Goal: Task Accomplishment & Management: Use online tool/utility

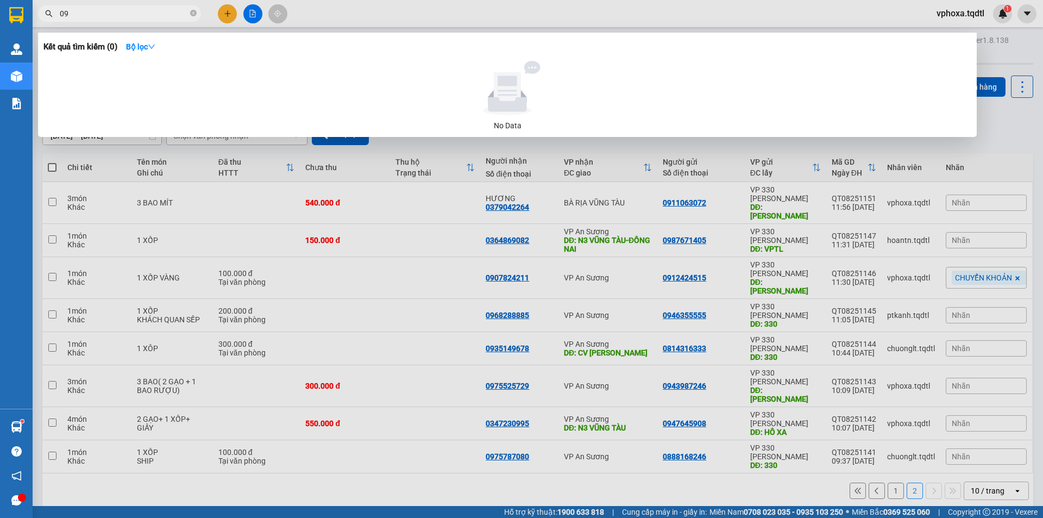
type input "0"
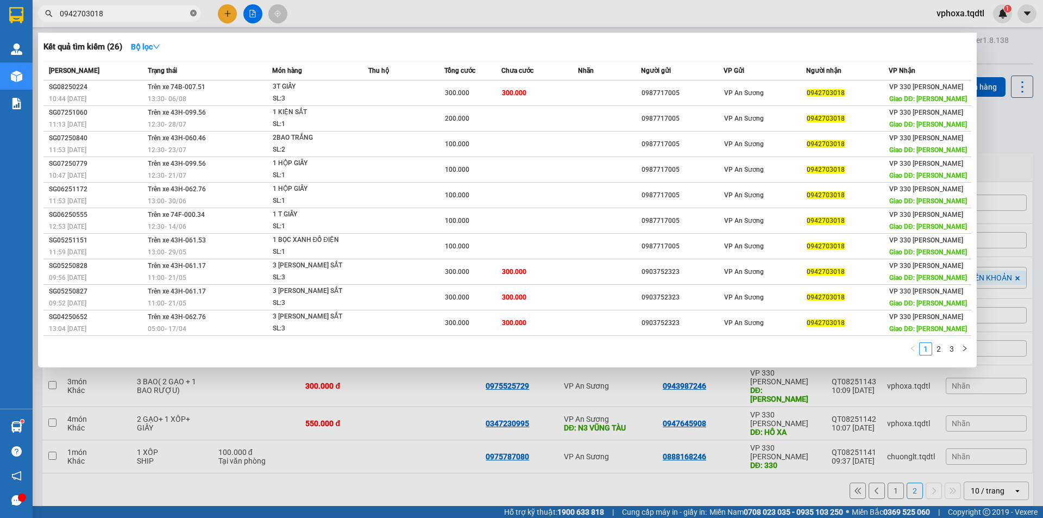
type input "0942703018"
click at [189, 12] on span "0942703018" at bounding box center [119, 13] width 163 height 16
click at [194, 12] on icon "close-circle" at bounding box center [193, 13] width 7 height 7
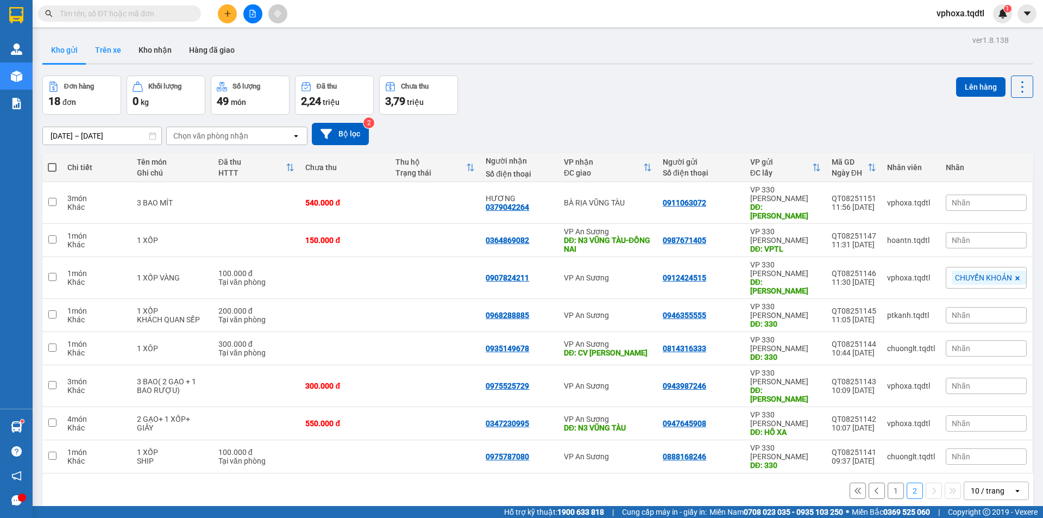
click at [115, 44] on button "Trên xe" at bounding box center [107, 50] width 43 height 26
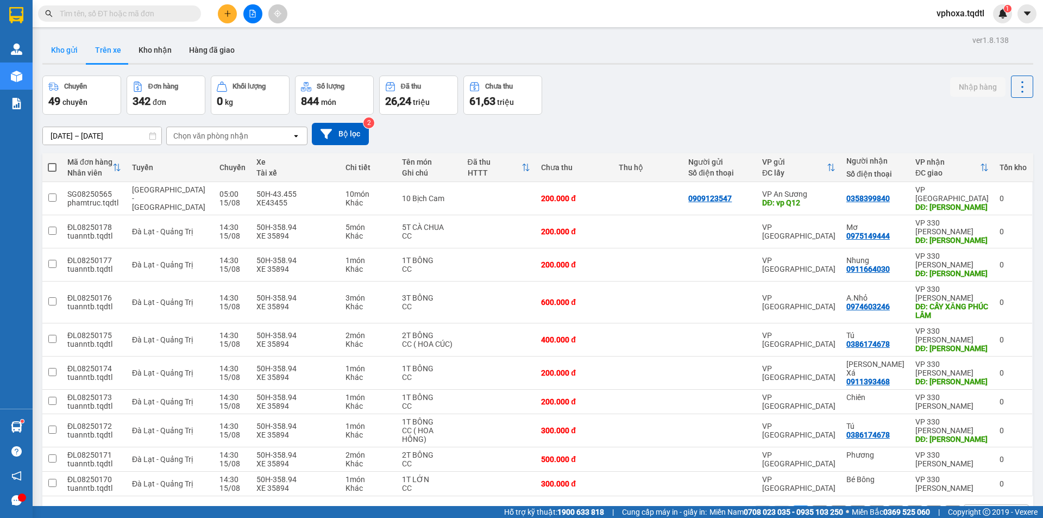
click at [59, 51] on button "Kho gửi" at bounding box center [64, 50] width 44 height 26
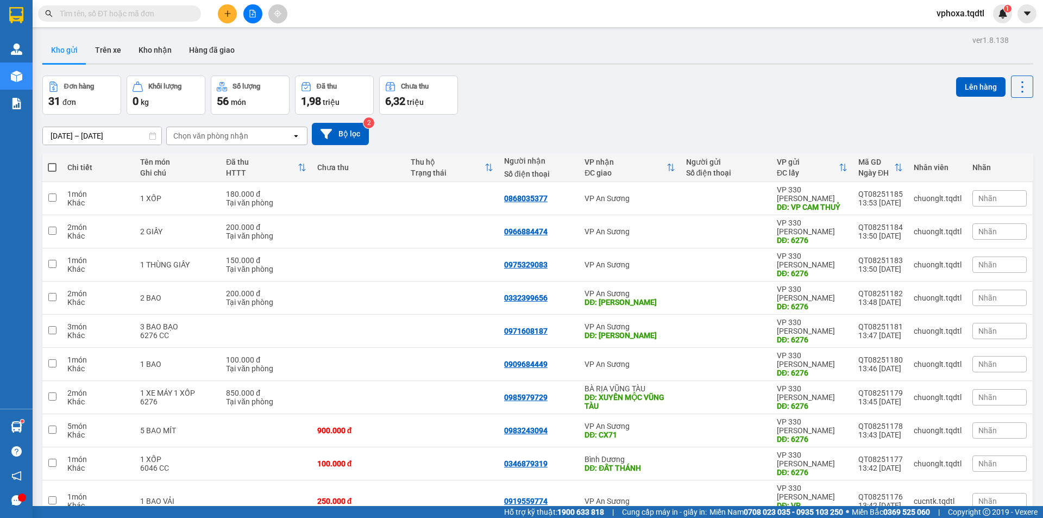
click at [130, 16] on input "text" at bounding box center [124, 14] width 128 height 12
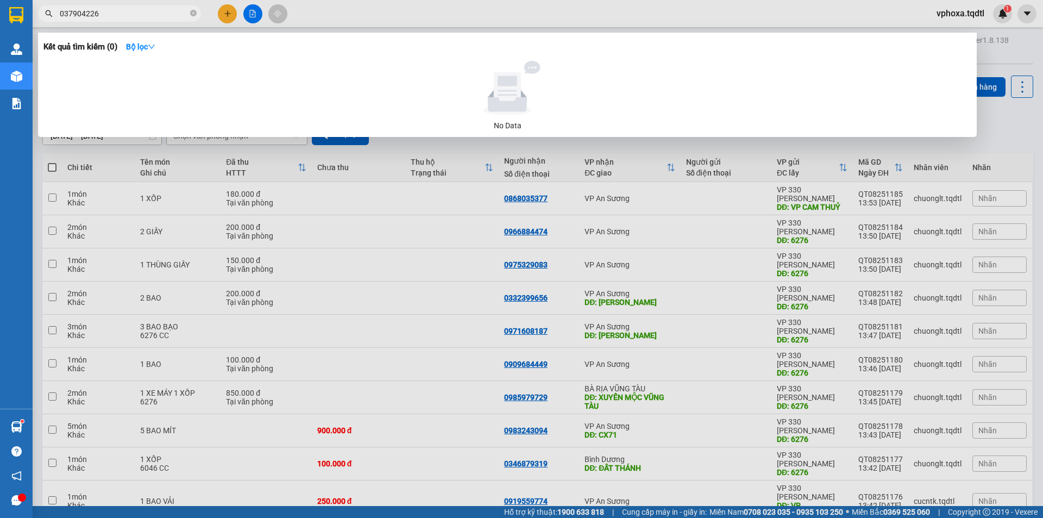
type input "0379042264"
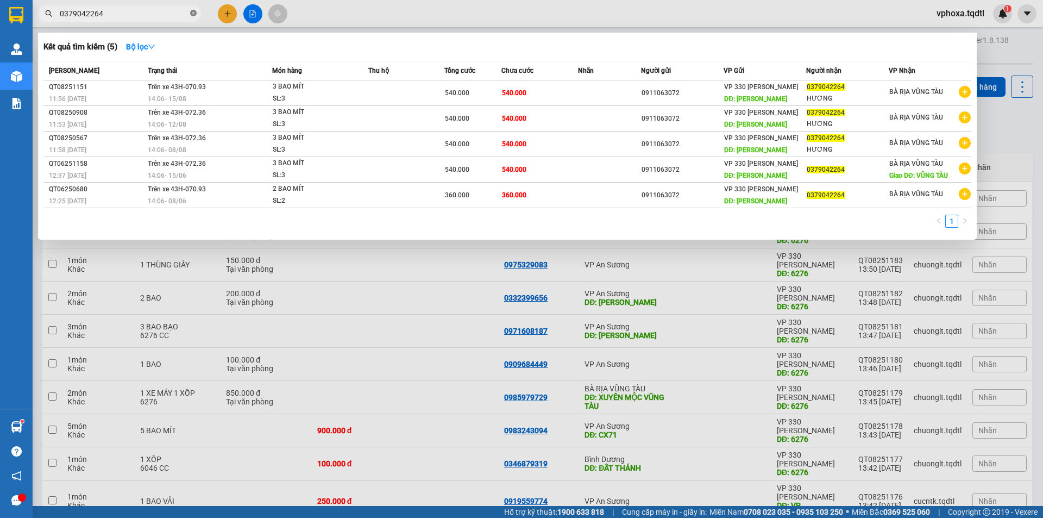
click at [192, 13] on icon "close-circle" at bounding box center [193, 13] width 7 height 7
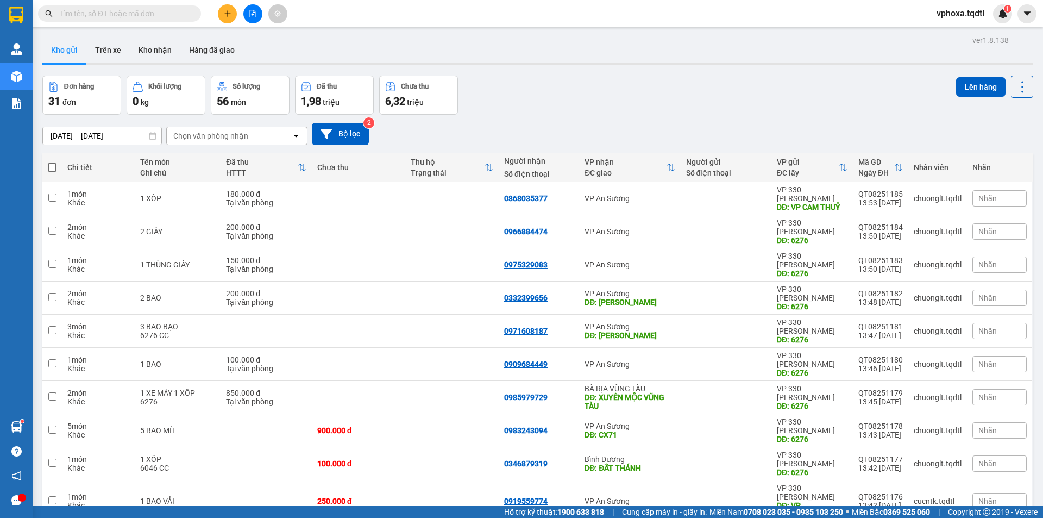
click at [137, 11] on input "text" at bounding box center [124, 14] width 128 height 12
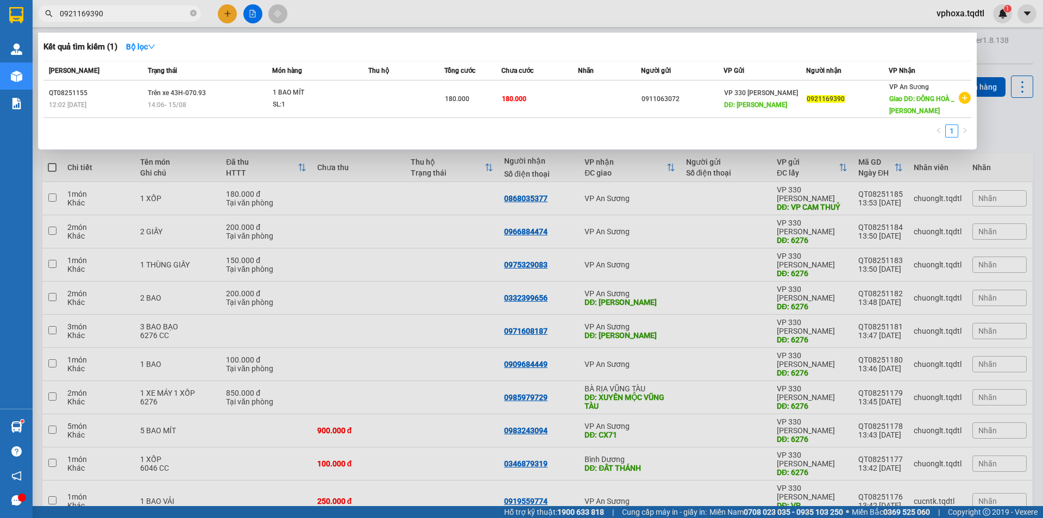
type input "0921169390"
click at [190, 14] on span "0921169390" at bounding box center [119, 13] width 163 height 16
click at [193, 13] on icon "close-circle" at bounding box center [193, 13] width 7 height 7
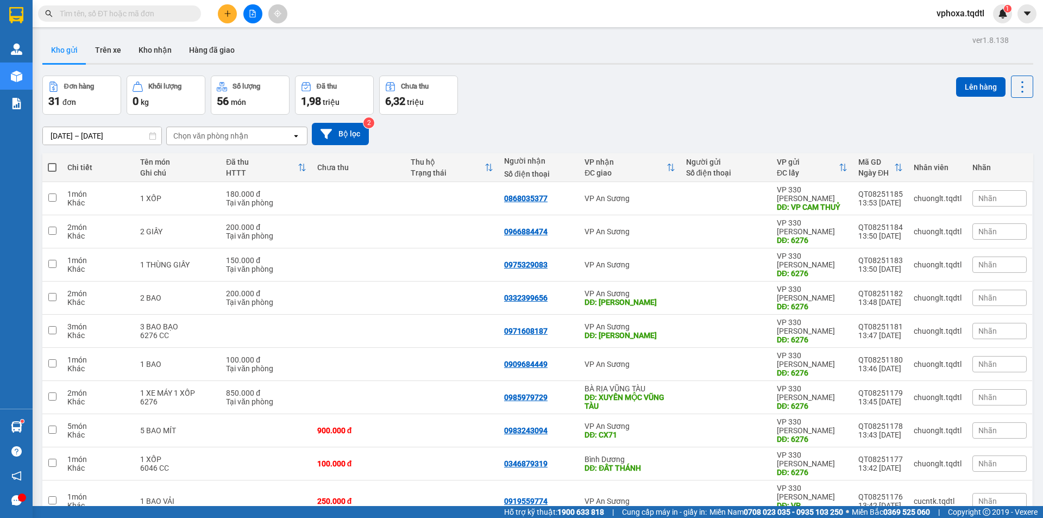
click at [143, 11] on input "text" at bounding box center [124, 14] width 128 height 12
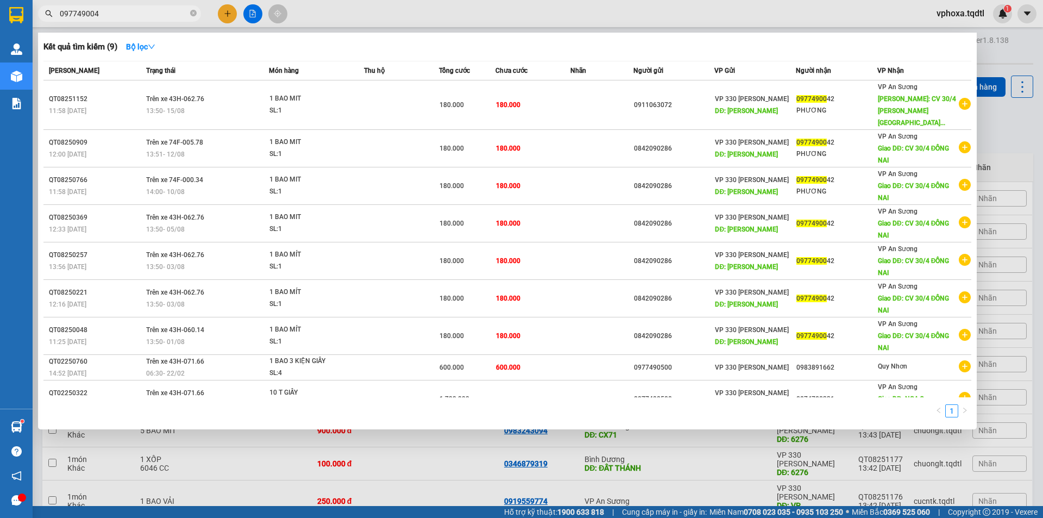
type input "0977490042"
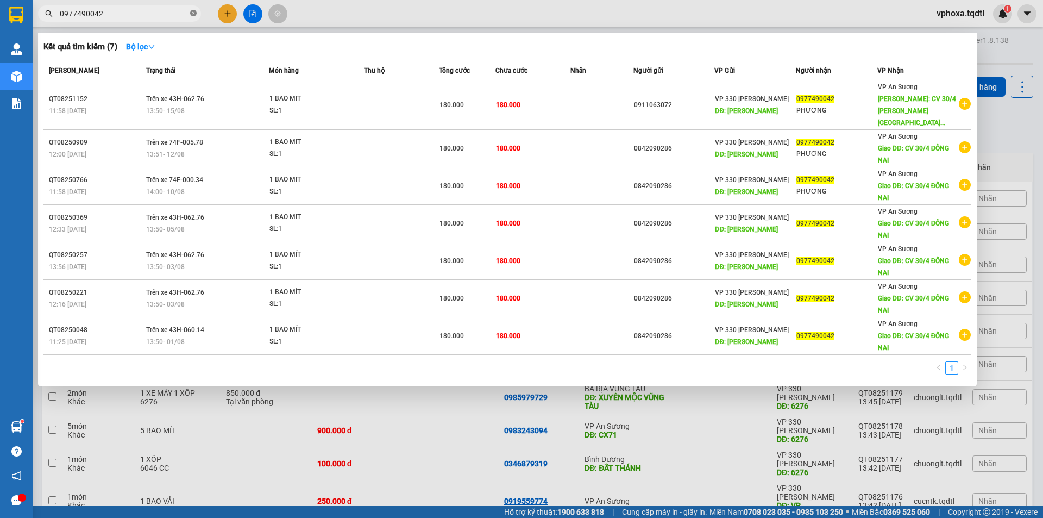
click at [194, 14] on icon "close-circle" at bounding box center [193, 13] width 7 height 7
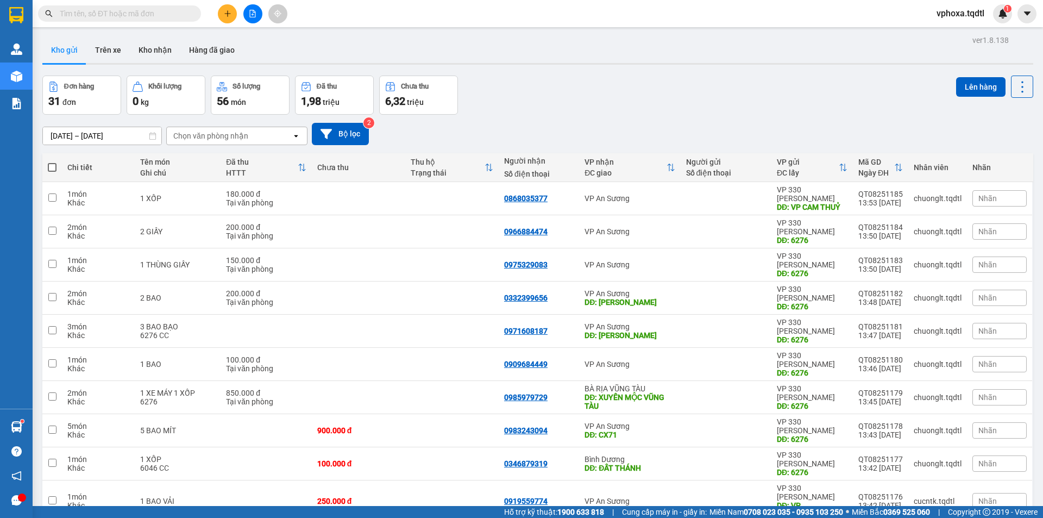
click at [121, 18] on input "text" at bounding box center [124, 14] width 128 height 12
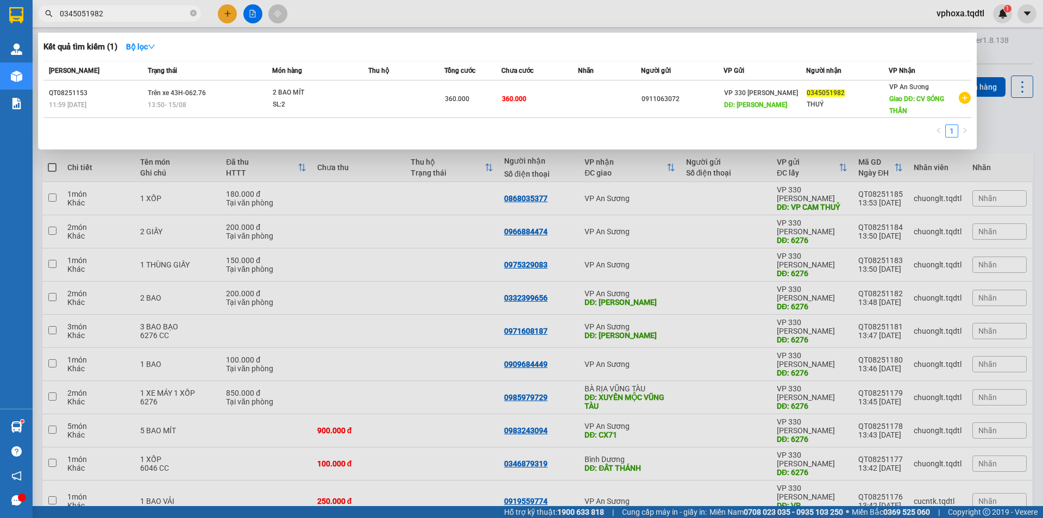
type input "0345051982"
click at [195, 16] on icon "close-circle" at bounding box center [193, 13] width 7 height 7
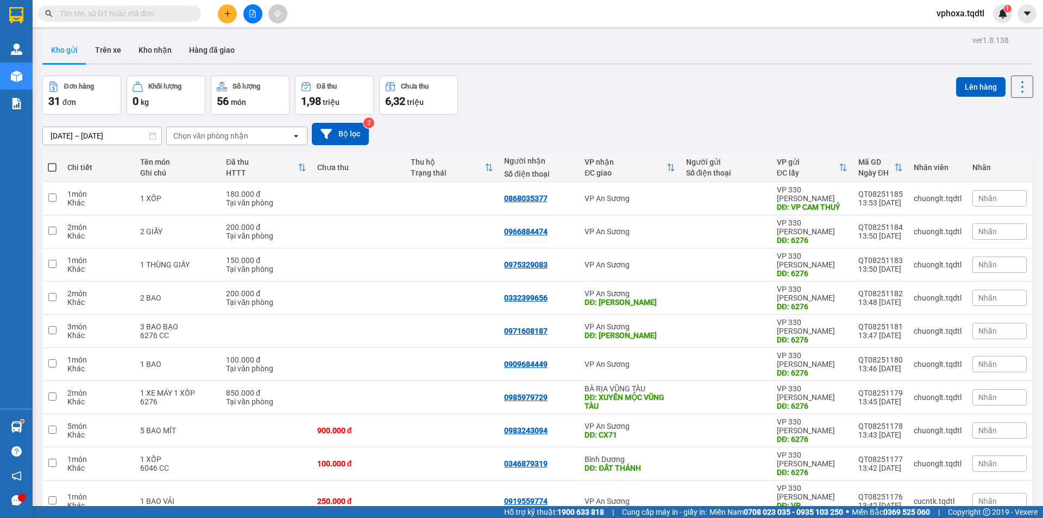
click at [135, 14] on input "text" at bounding box center [124, 14] width 128 height 12
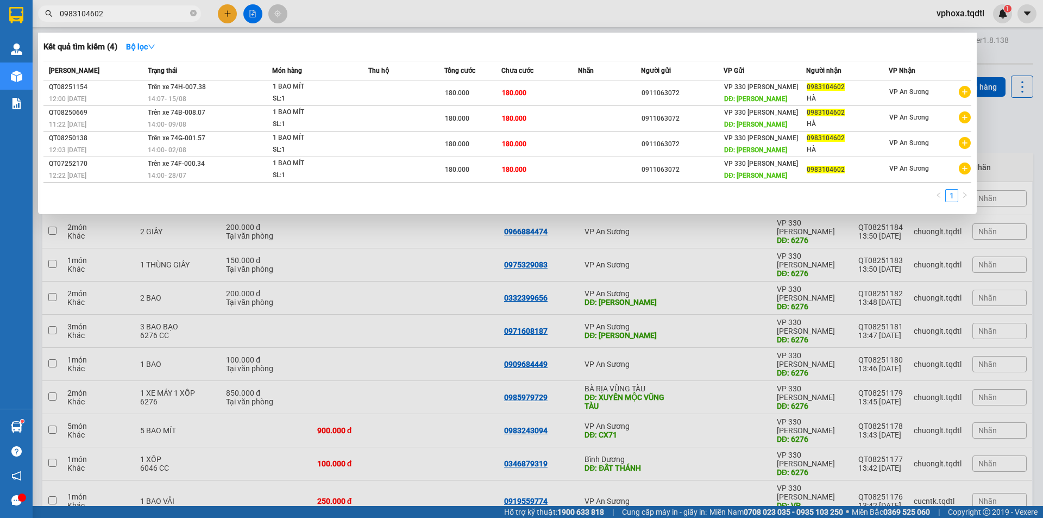
click at [129, 17] on input "0983104602" at bounding box center [124, 14] width 128 height 12
type input "0"
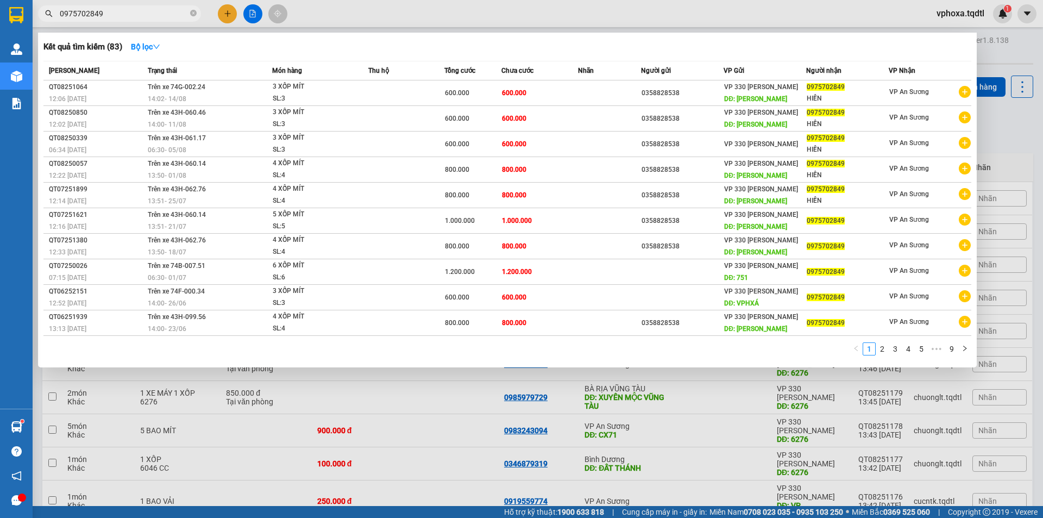
type input "0975702849"
click at [611, 469] on div at bounding box center [521, 259] width 1043 height 518
